Goal: Information Seeking & Learning: Learn about a topic

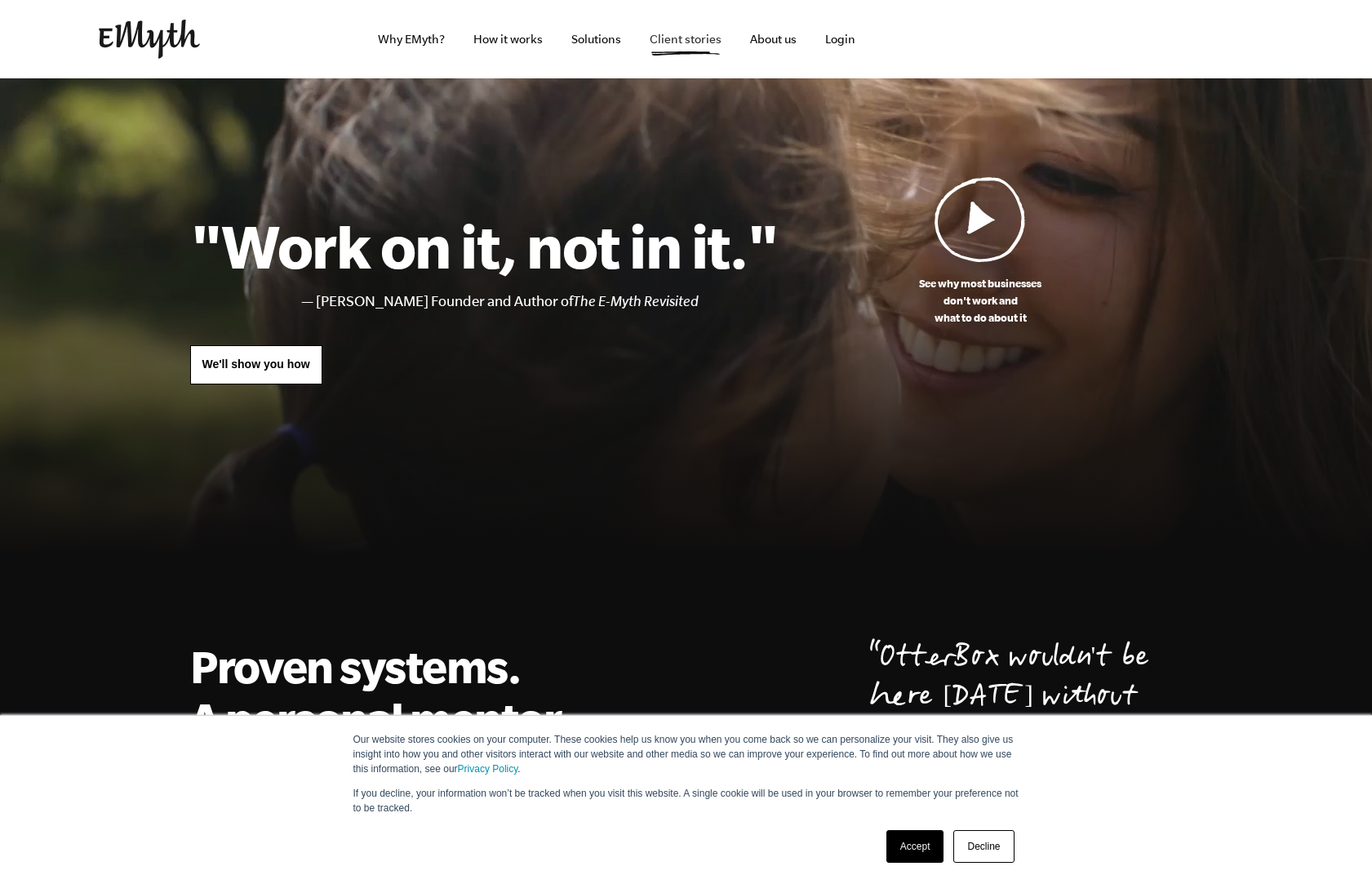
click at [686, 39] on span "Client stories" at bounding box center [686, 38] width 71 height 13
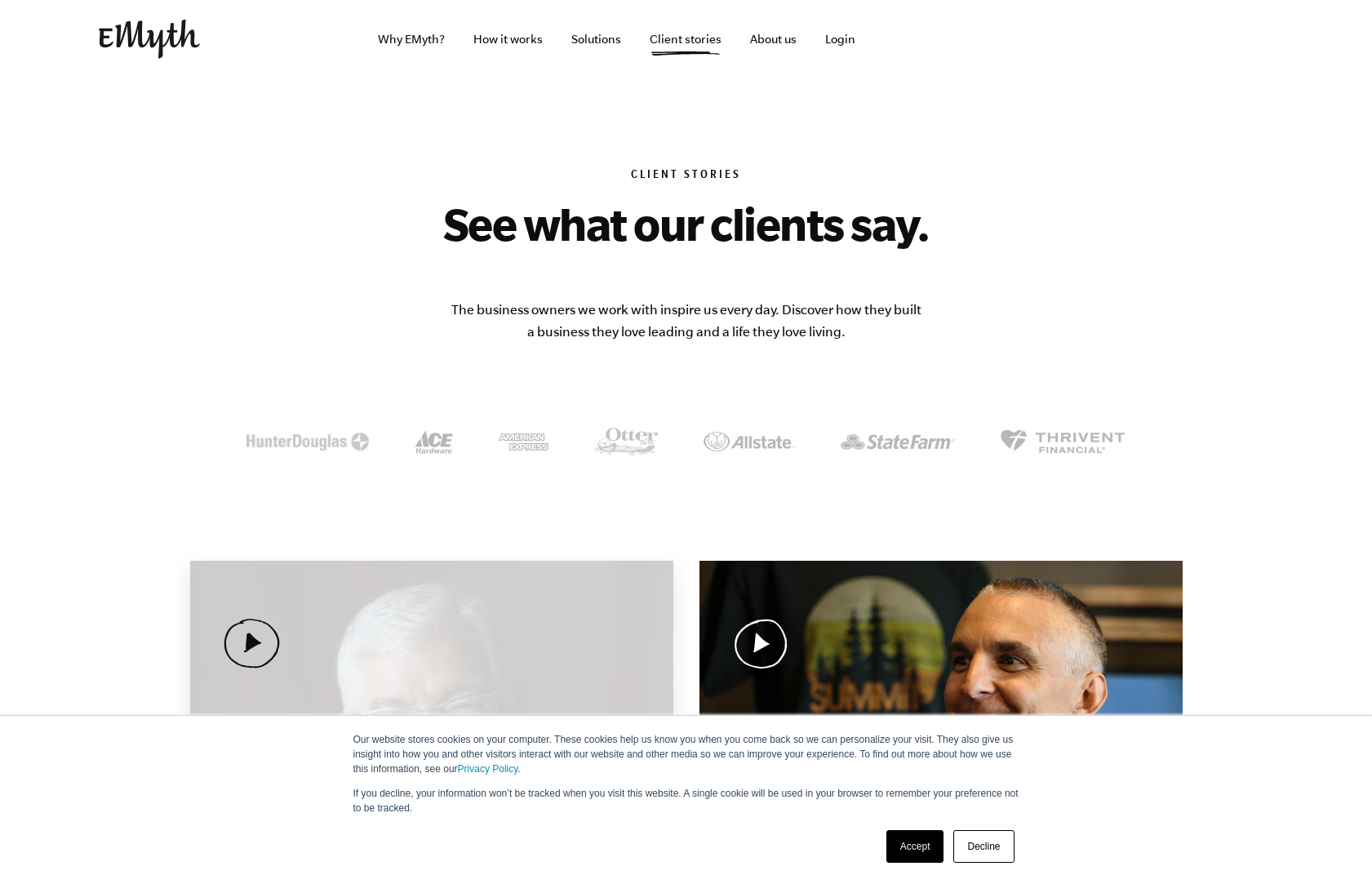
click at [335, 678] on div "Curt became the leader his business needed—and grew it by 628% Curt Richardson …" at bounding box center [431, 757] width 483 height 392
